Goal: Check status: Check status

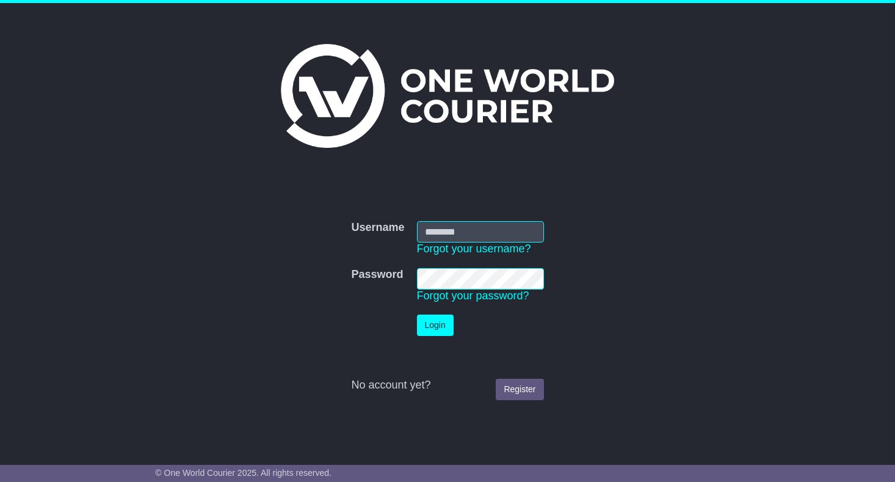
type input "**********"
click at [430, 325] on button "Login" at bounding box center [435, 324] width 37 height 21
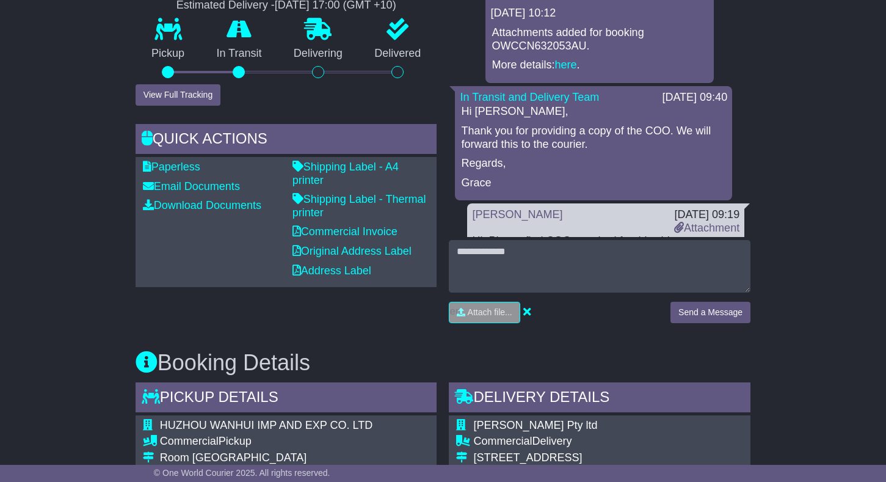
scroll to position [45, 0]
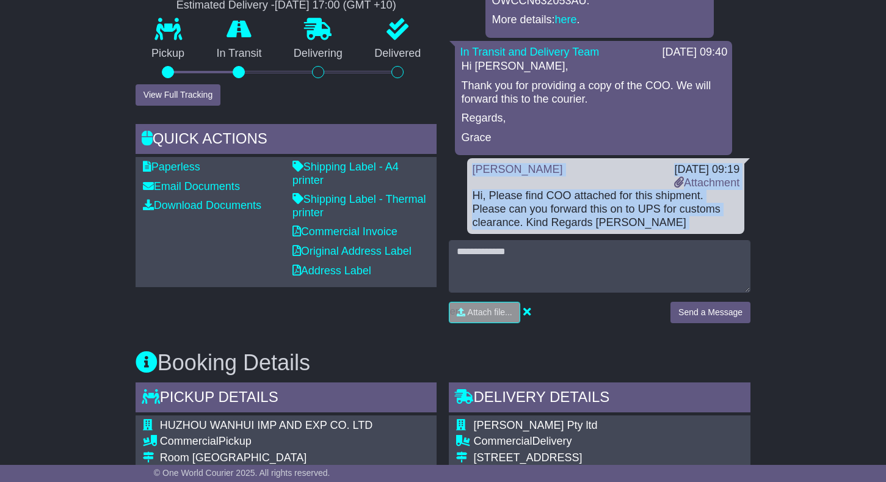
drag, startPoint x: 744, startPoint y: 180, endPoint x: 744, endPoint y: 272, distance: 91.5
click at [744, 272] on div "RECENT CHAT Loading... No messages [DATE] 10:12 Attachments added for booking O…" at bounding box center [599, 146] width 301 height 372
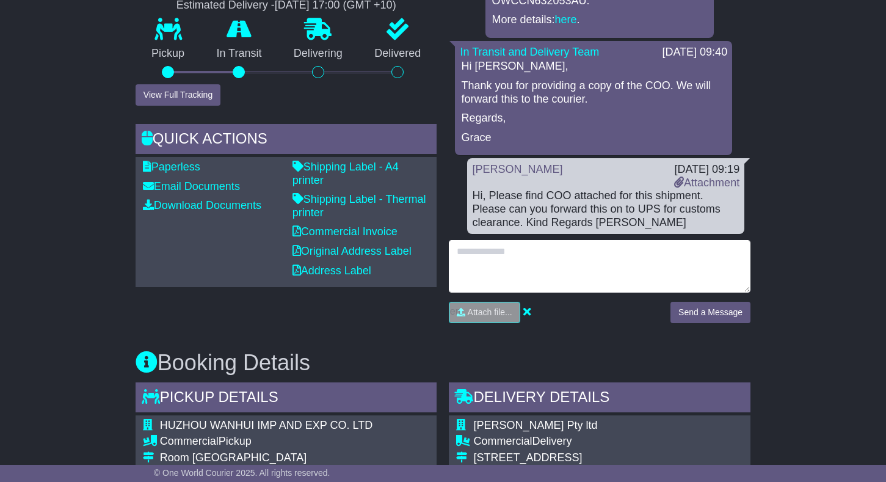
click at [657, 257] on textarea at bounding box center [599, 266] width 301 height 52
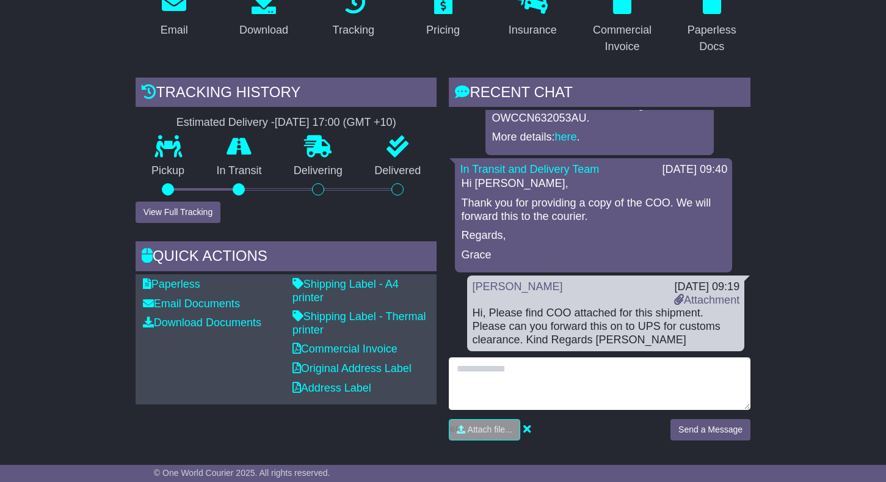
scroll to position [244, 0]
